Goal: Task Accomplishment & Management: Manage account settings

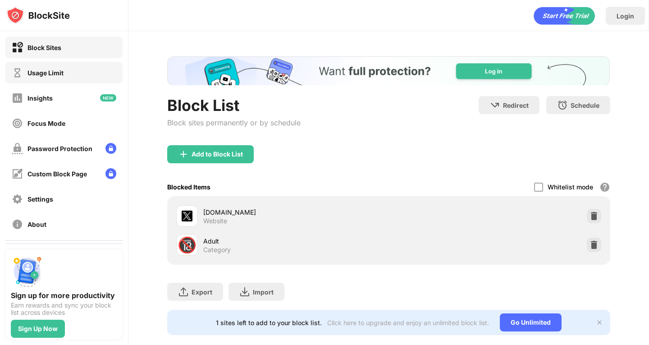
click at [66, 67] on div "Usage Limit" at bounding box center [63, 73] width 117 height 22
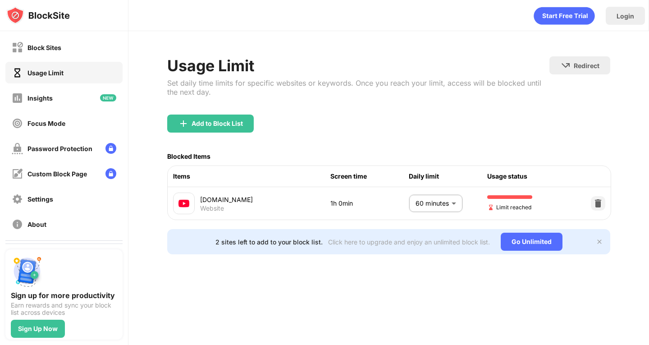
click at [437, 202] on body "Block Sites Usage Limit Insights Focus Mode Password Protection Custom Block Pa…" at bounding box center [324, 172] width 649 height 345
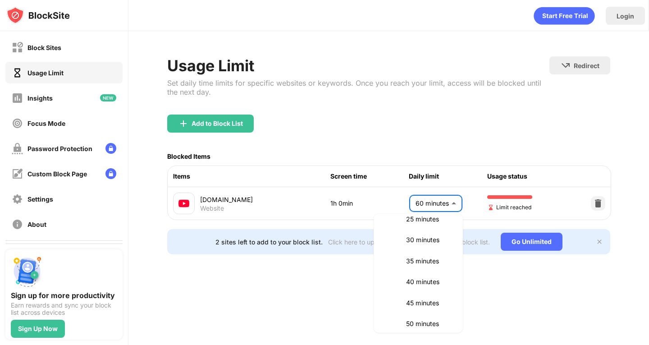
scroll to position [118, 0]
click at [414, 310] on li "45 minutes" at bounding box center [418, 303] width 78 height 21
type input "**"
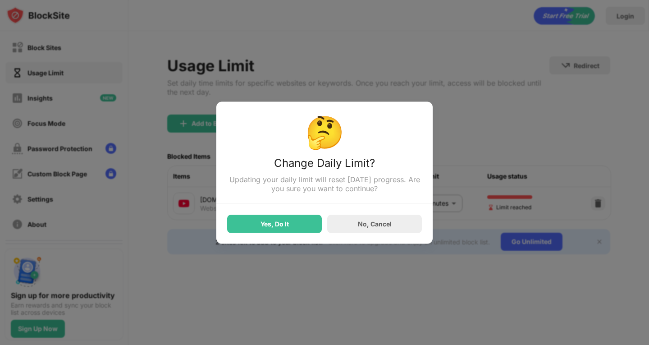
click at [290, 216] on div "Yes, Do It No, Cancel" at bounding box center [324, 218] width 195 height 29
click at [287, 222] on div "Yes, Do It" at bounding box center [275, 223] width 28 height 7
